Goal: Information Seeking & Learning: Learn about a topic

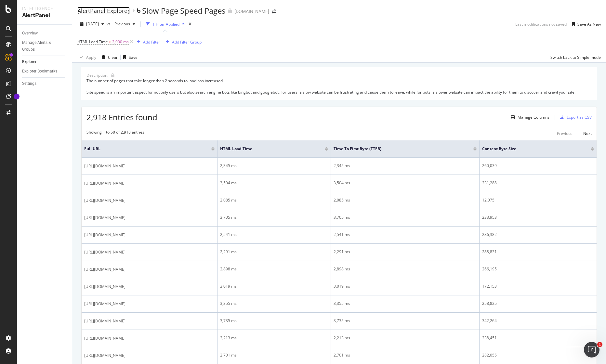
click at [110, 10] on div "AlertPanel Explorer" at bounding box center [103, 10] width 52 height 7
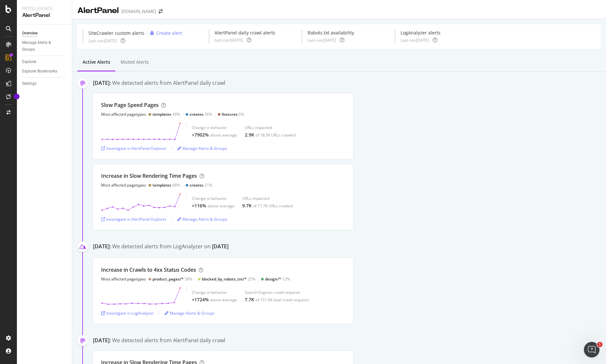
click at [440, 143] on div "Slow Page Speed Pages Most affected pagetypes templates 49% creates 36% feature…" at bounding box center [349, 126] width 513 height 66
click at [396, 118] on div "Slow Page Speed Pages Most affected pagetypes templates 49% creates 36% feature…" at bounding box center [349, 126] width 513 height 66
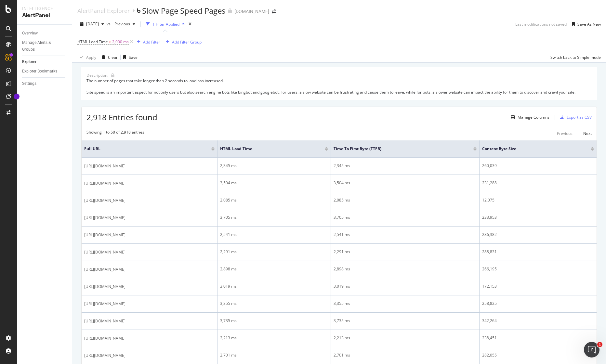
click at [145, 44] on div "Add Filter" at bounding box center [151, 42] width 17 height 6
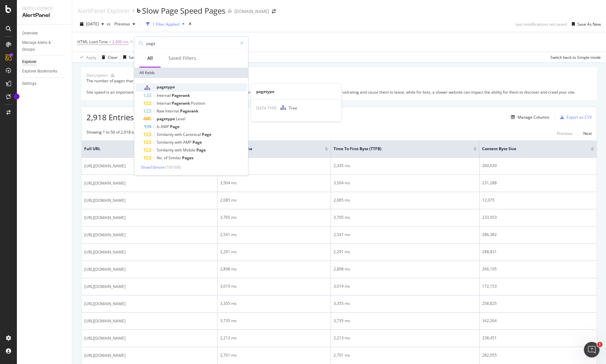
type input "page"
click at [186, 86] on div "pagetype" at bounding box center [194, 87] width 103 height 8
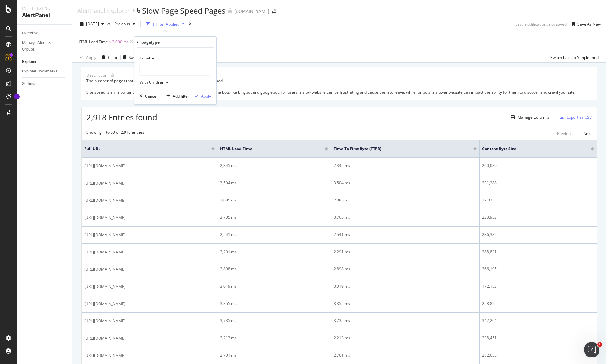
click at [162, 72] on div at bounding box center [175, 70] width 71 height 10
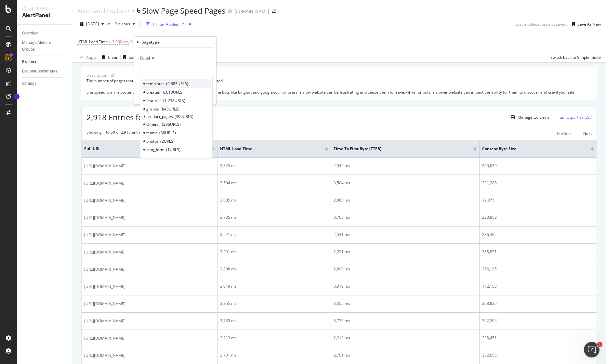
click at [160, 83] on span "templates" at bounding box center [155, 84] width 18 height 6
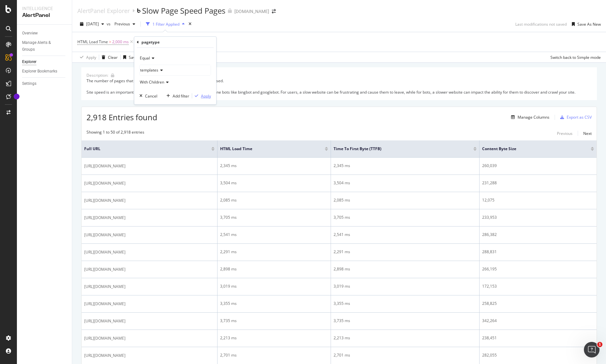
click at [209, 98] on div "Apply" at bounding box center [206, 96] width 10 height 6
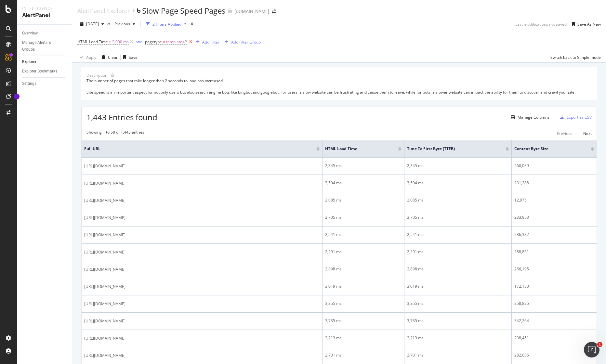
click at [192, 41] on icon at bounding box center [191, 42] width 6 height 7
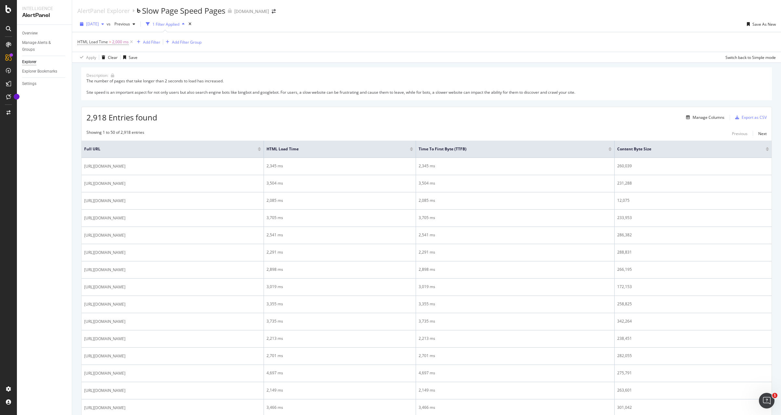
click at [107, 24] on div "button" at bounding box center [103, 24] width 8 height 4
click at [125, 61] on div "18.5K URLs" at bounding box center [135, 60] width 20 height 6
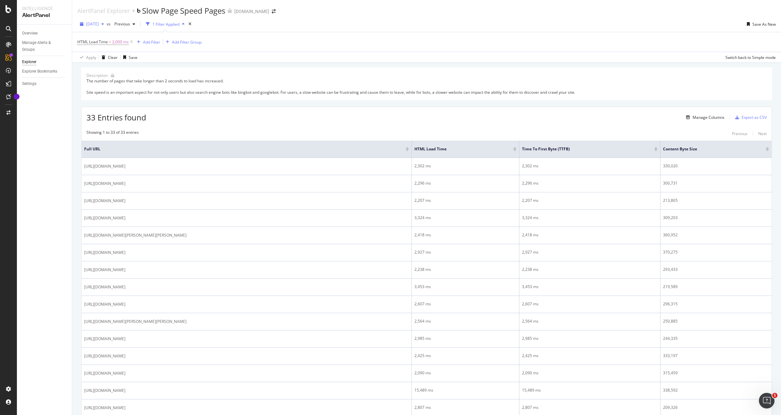
click at [99, 23] on span "[DATE]" at bounding box center [92, 24] width 13 height 6
click at [106, 70] on div "[DATE]" at bounding box center [104, 73] width 34 height 6
click at [107, 24] on div "button" at bounding box center [103, 24] width 8 height 4
click at [106, 47] on div "2025 Aug. 20th" at bounding box center [104, 49] width 34 height 6
click at [99, 25] on span "2025 Aug. 20th" at bounding box center [92, 24] width 13 height 6
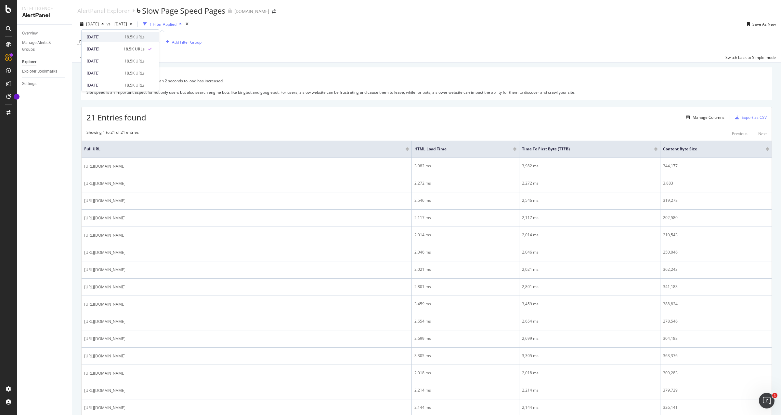
click at [106, 37] on div "[DATE]" at bounding box center [104, 37] width 34 height 6
click at [132, 25] on icon "button" at bounding box center [131, 24] width 3 height 4
click at [139, 35] on div "2025 Aug. 20th" at bounding box center [143, 37] width 34 height 6
click at [147, 41] on div "Add Filter" at bounding box center [151, 42] width 17 height 6
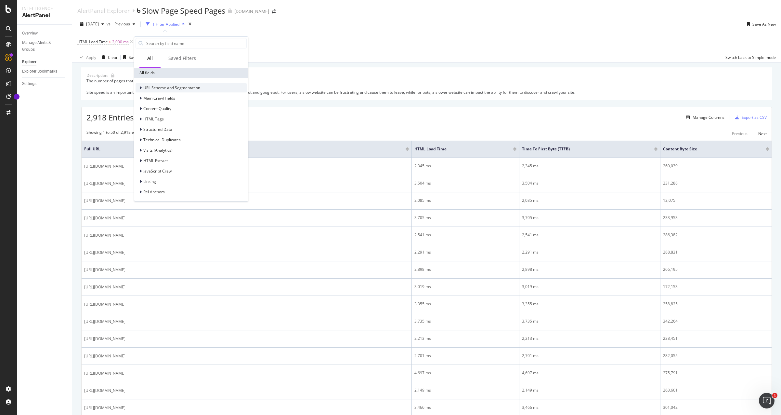
click at [138, 88] on div "URL Scheme and Segmentation" at bounding box center [168, 88] width 65 height 7
click at [139, 87] on div "URL Scheme and Segmentation" at bounding box center [168, 88] width 65 height 7
click at [185, 59] on div "Saved Filters" at bounding box center [182, 58] width 28 height 7
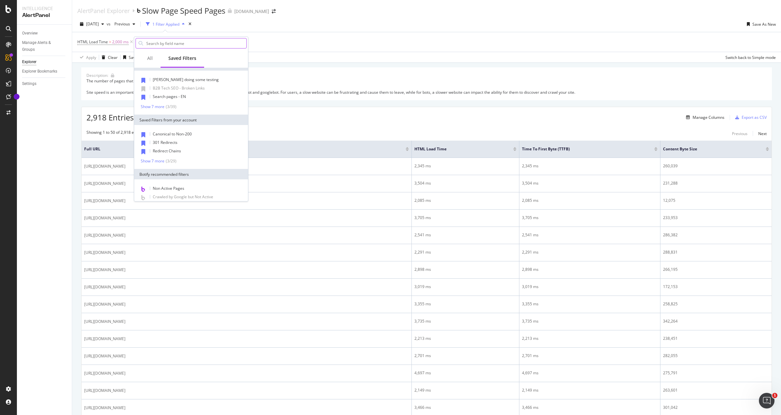
scroll to position [0, 0]
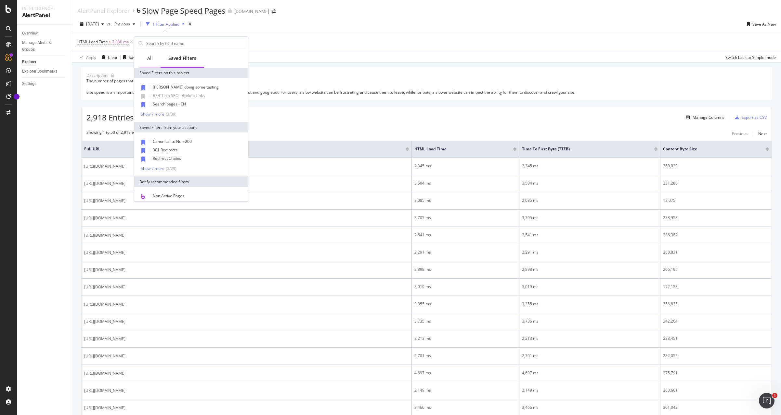
click at [146, 57] on div "All" at bounding box center [149, 59] width 21 height 18
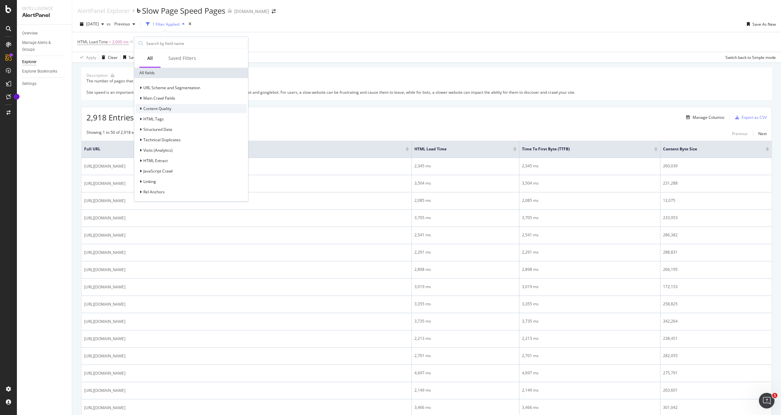
scroll to position [1, 0]
click at [140, 180] on icon at bounding box center [141, 181] width 2 height 4
click at [140, 180] on icon at bounding box center [140, 181] width 3 height 4
click at [140, 96] on icon at bounding box center [141, 98] width 2 height 4
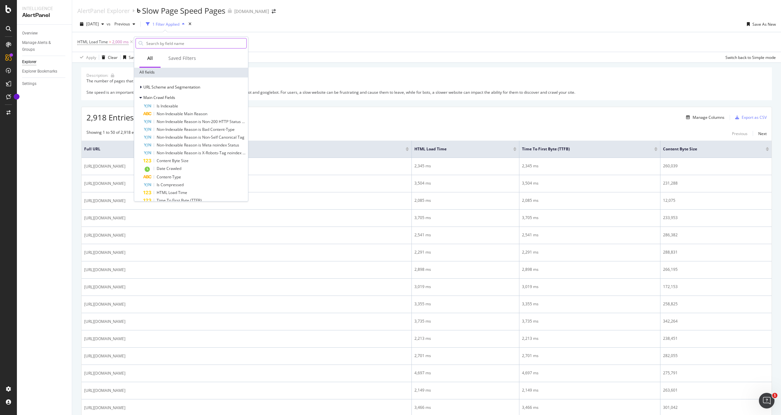
click at [167, 46] on input "text" at bounding box center [196, 43] width 101 height 10
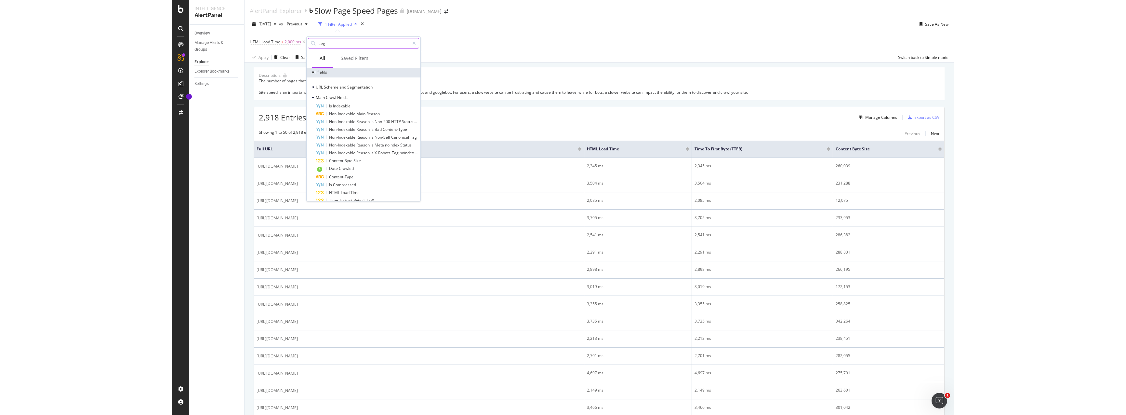
scroll to position [0, 0]
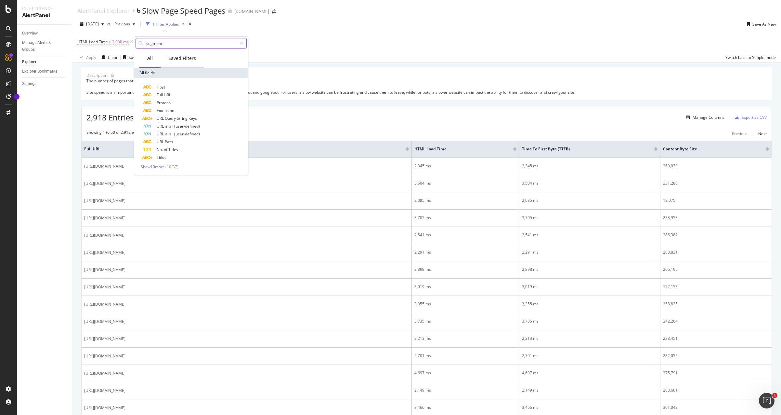
type input "segment"
click at [181, 60] on div "Saved Filters" at bounding box center [182, 58] width 28 height 7
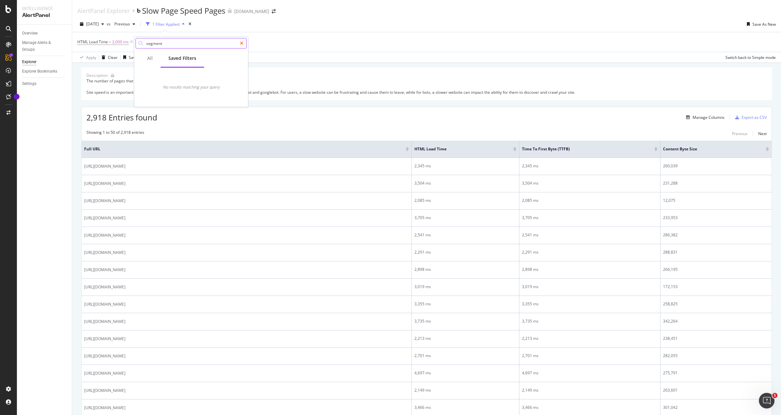
click at [240, 42] on icon at bounding box center [242, 43] width 4 height 5
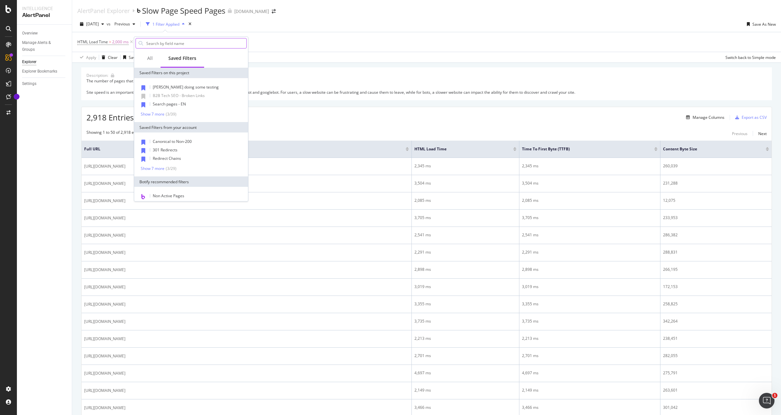
click at [158, 46] on input "text" at bounding box center [196, 43] width 101 height 10
drag, startPoint x: 149, startPoint y: 59, endPoint x: 165, endPoint y: 45, distance: 20.7
click at [149, 59] on div "All" at bounding box center [150, 58] width 6 height 7
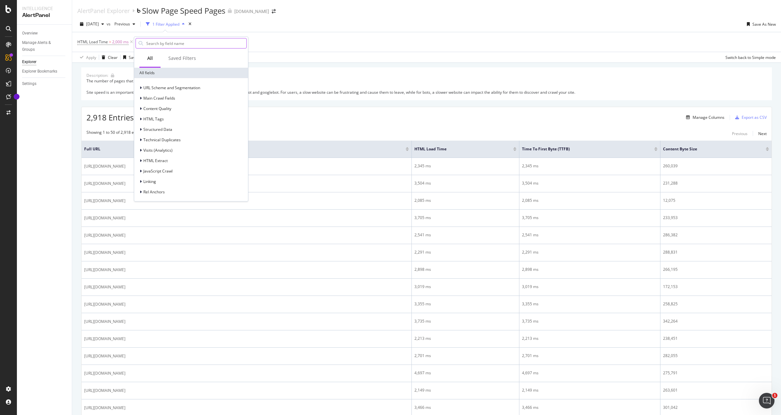
click at [167, 43] on input "text" at bounding box center [196, 43] width 101 height 10
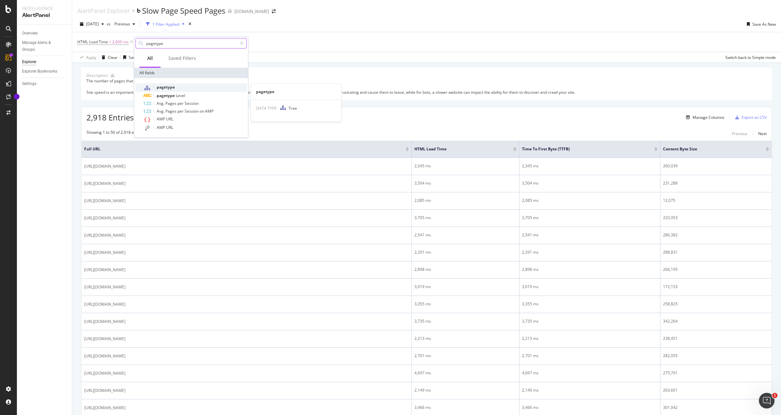
type input "pagetype"
click at [170, 86] on span "pagetype" at bounding box center [166, 87] width 18 height 6
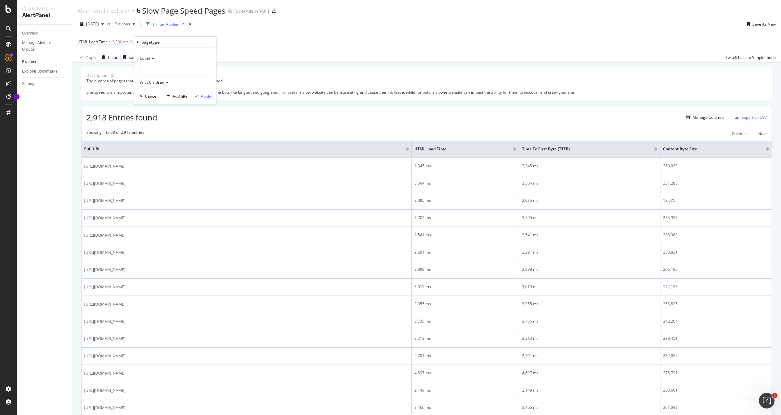
click at [156, 65] on div at bounding box center [175, 70] width 72 height 11
click at [155, 69] on div at bounding box center [175, 70] width 71 height 10
click at [154, 83] on span "templates" at bounding box center [155, 84] width 18 height 6
click at [209, 96] on div "Apply" at bounding box center [206, 96] width 10 height 6
click at [173, 42] on span "templates/*" at bounding box center [177, 41] width 22 height 9
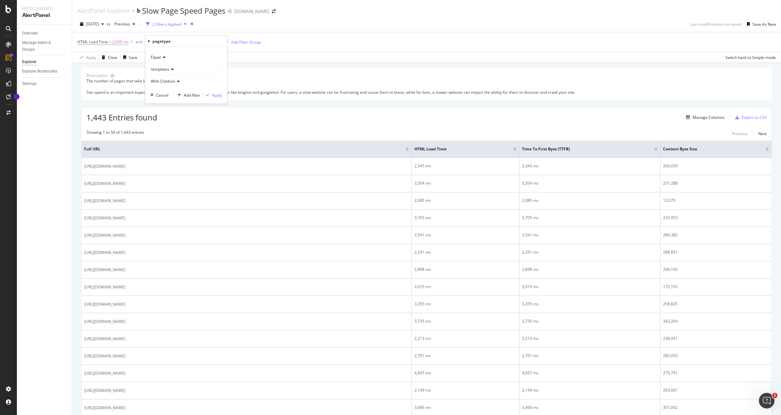
click at [171, 69] on icon at bounding box center [171, 69] width 5 height 4
click at [165, 90] on span "creates" at bounding box center [164, 91] width 14 height 6
click at [215, 94] on div "Apply" at bounding box center [217, 95] width 10 height 6
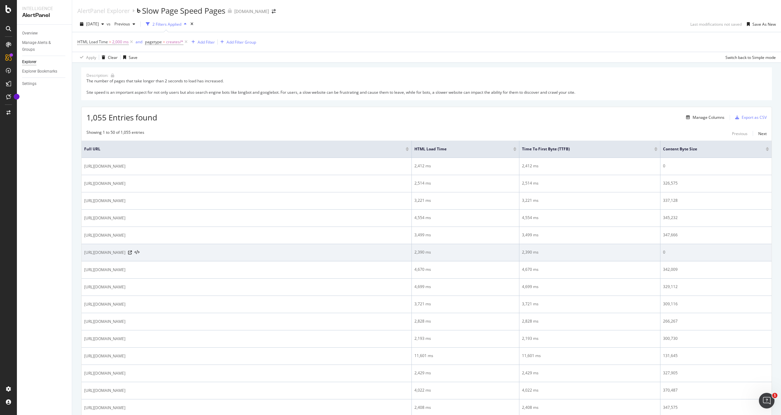
click at [221, 253] on div "[URL][DOMAIN_NAME]" at bounding box center [246, 252] width 325 height 7
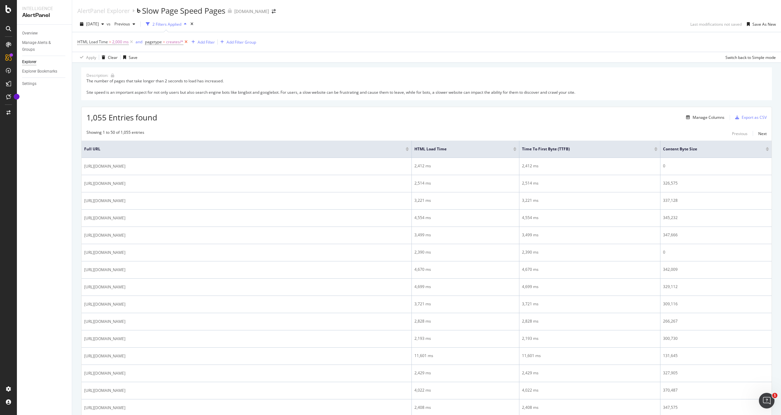
click at [184, 41] on icon at bounding box center [186, 42] width 6 height 7
click at [78, 42] on span "HTML Load Time" at bounding box center [92, 42] width 31 height 6
drag, startPoint x: 97, startPoint y: 82, endPoint x: 68, endPoint y: 81, distance: 28.3
click at [68, 81] on body "Intelligence AlertPanel Overview Manage Alerts & Groups Explorer Explorer Bookm…" at bounding box center [390, 207] width 781 height 415
drag, startPoint x: 109, startPoint y: 83, endPoint x: 78, endPoint y: 81, distance: 30.9
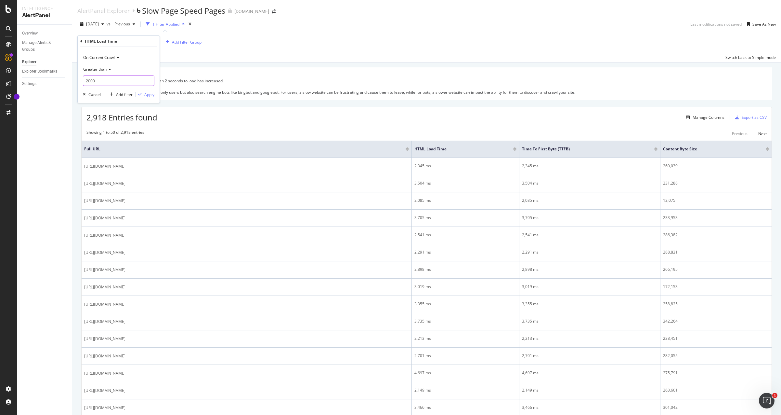
click at [78, 81] on div "On Current Crawl Greater than 2000 Cancel Add filter Apply" at bounding box center [119, 75] width 82 height 56
type input "0"
click at [153, 96] on div "Apply" at bounding box center [149, 95] width 10 height 6
click at [142, 42] on div "Add Filter" at bounding box center [143, 42] width 17 height 6
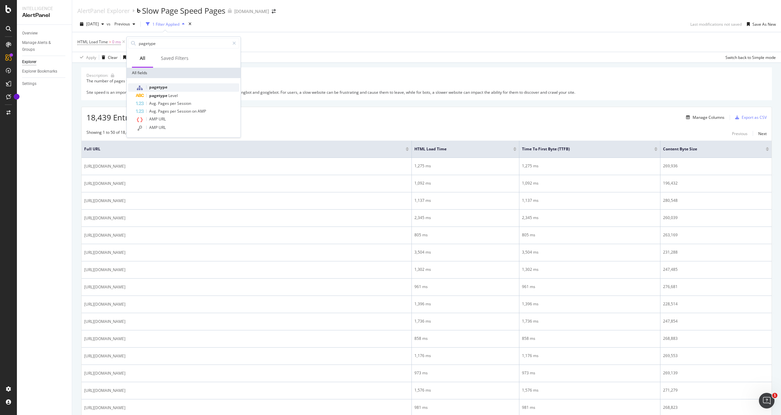
click at [159, 86] on span "pagetype" at bounding box center [158, 87] width 18 height 6
click at [147, 73] on div at bounding box center [167, 70] width 71 height 10
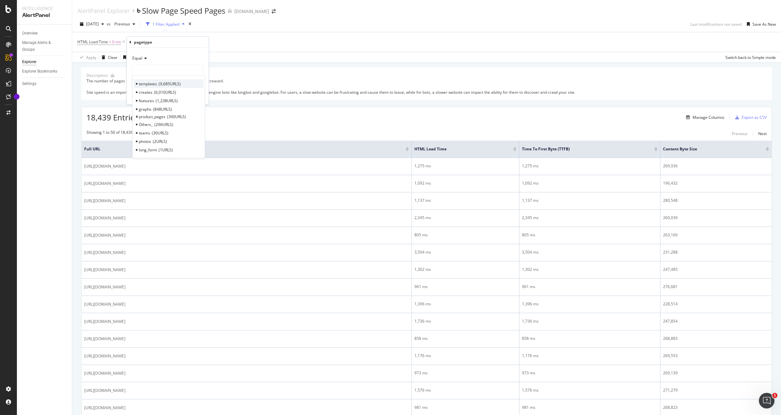
click at [148, 83] on span "templates" at bounding box center [148, 84] width 18 height 6
click at [202, 97] on div "Apply" at bounding box center [198, 96] width 10 height 6
